Goal: Information Seeking & Learning: Learn about a topic

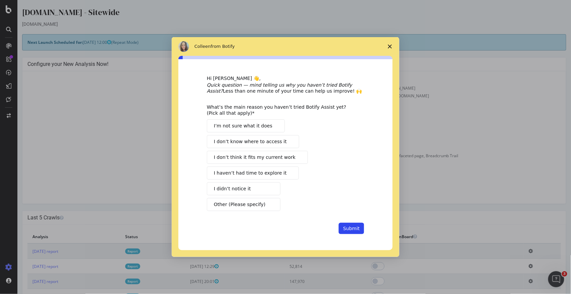
click at [393, 45] on span "Close survey" at bounding box center [390, 46] width 19 height 19
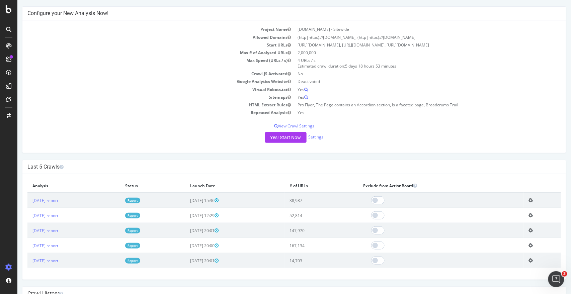
scroll to position [59, 0]
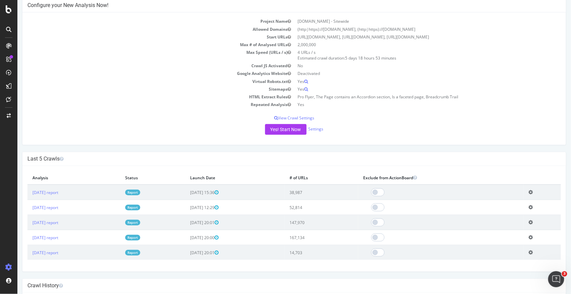
click at [140, 195] on link "Report" at bounding box center [132, 193] width 15 height 6
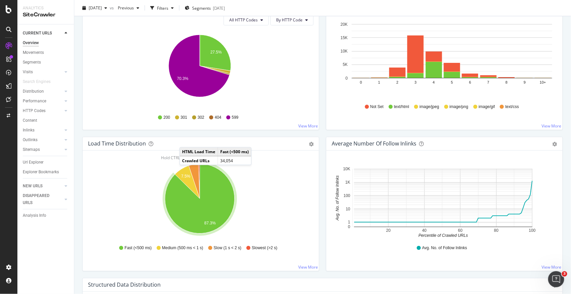
scroll to position [337, 0]
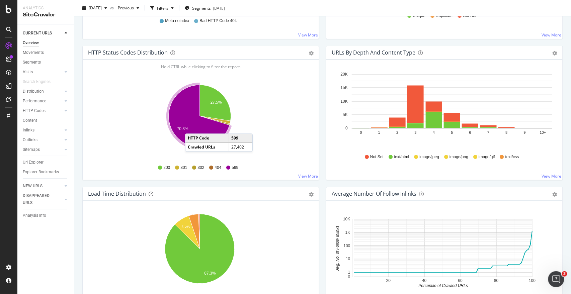
click at [192, 127] on icon "A chart." at bounding box center [199, 116] width 61 height 62
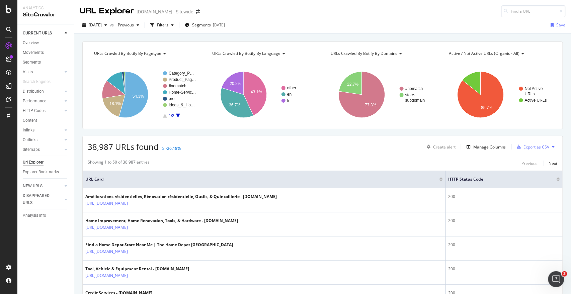
scroll to position [40, 0]
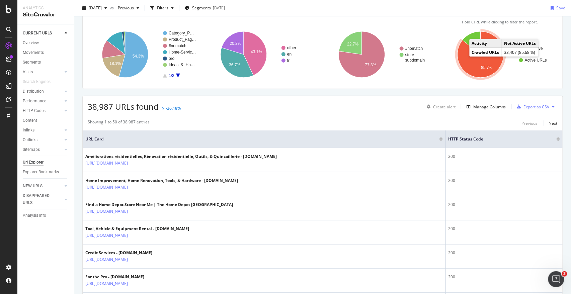
click at [475, 61] on icon "A chart." at bounding box center [481, 54] width 46 height 46
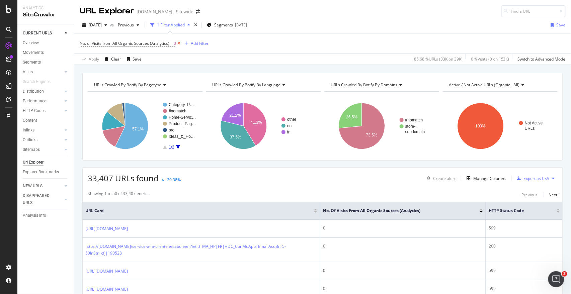
click at [179, 41] on icon at bounding box center [179, 43] width 6 height 7
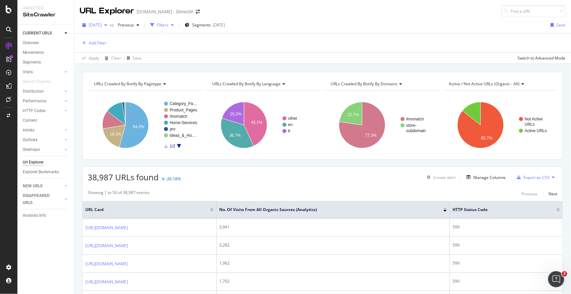
click at [102, 26] on span "[DATE]" at bounding box center [95, 25] width 13 height 6
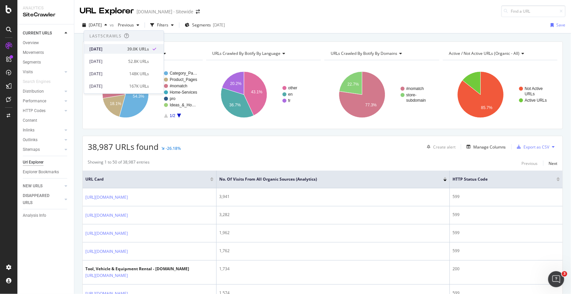
click at [109, 51] on div "[DATE]" at bounding box center [106, 49] width 34 height 6
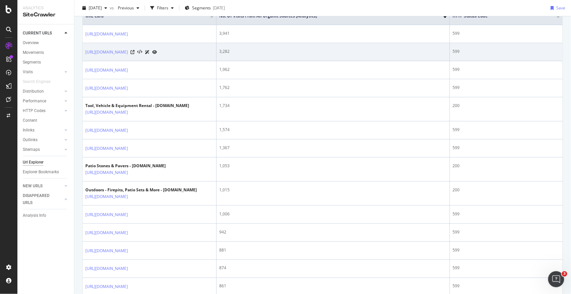
scroll to position [171, 0]
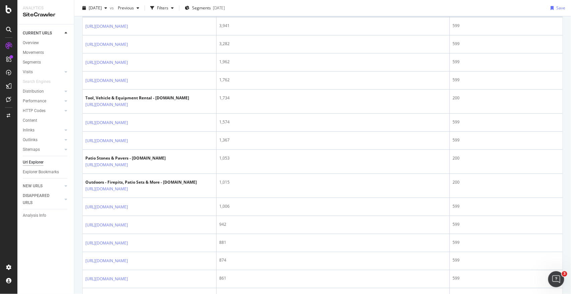
click at [11, 63] on div at bounding box center [8, 59] width 11 height 11
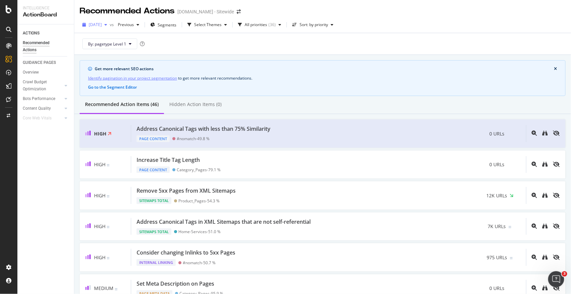
click at [110, 29] on div "[DATE]" at bounding box center [95, 25] width 30 height 10
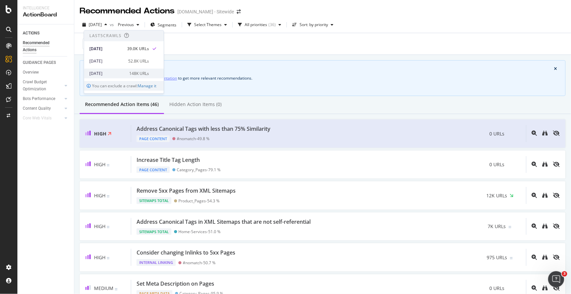
click at [116, 76] on div "[DATE]" at bounding box center [107, 74] width 36 height 6
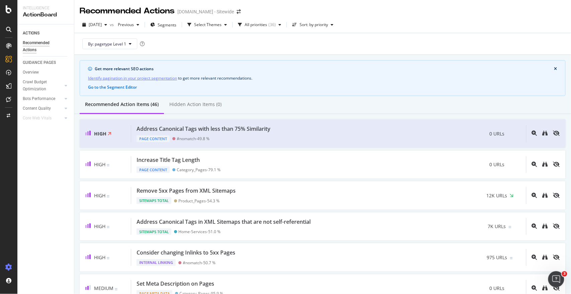
click at [8, 264] on icon at bounding box center [8, 267] width 7 height 7
click at [9, 270] on icon at bounding box center [8, 267] width 7 height 7
click at [32, 74] on div "SiteCrawler" at bounding box center [37, 75] width 24 height 7
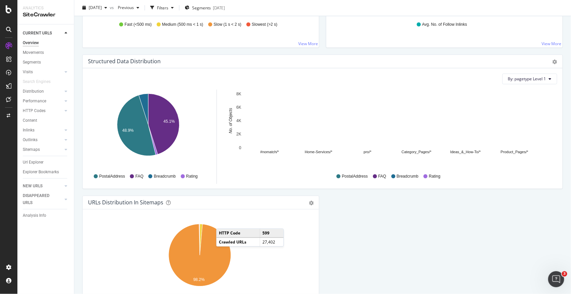
scroll to position [677, 0]
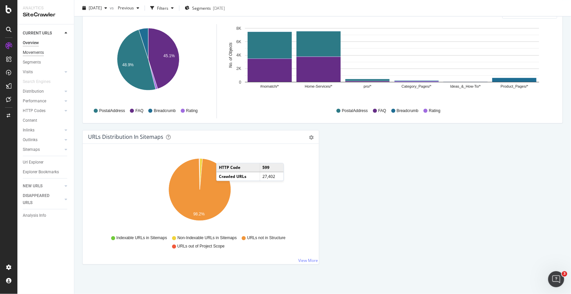
click at [27, 52] on div "Movements" at bounding box center [33, 52] width 21 height 7
click at [29, 62] on div "Segments" at bounding box center [32, 62] width 18 height 7
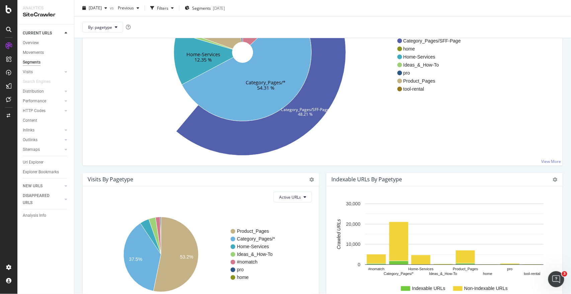
scroll to position [141, 0]
